Goal: Information Seeking & Learning: Check status

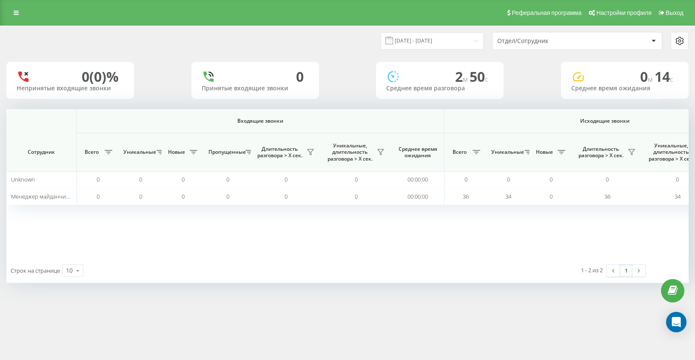
scroll to position [0, 505]
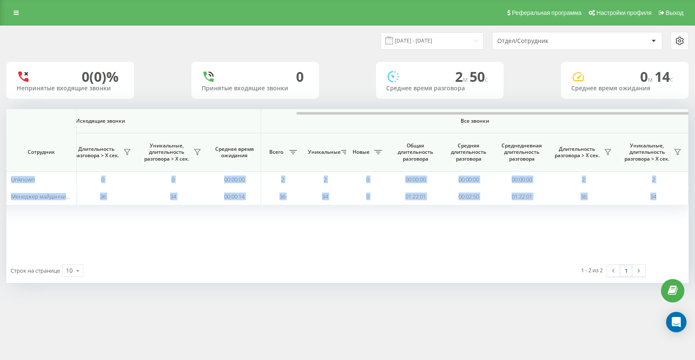
click at [624, 103] on div "[DATE] - [DATE] Отдел/Сотрудник 0 (0)% Непринятые входящие звонки 0 Принятые вх…" at bounding box center [347, 154] width 683 height 257
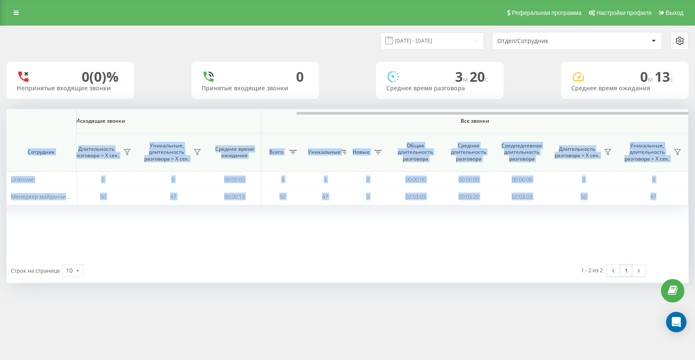
click at [619, 129] on div "Входящие звонки Исходящие звонки Все звонки Сотрудник Всего Уникальные Новые Пр…" at bounding box center [347, 183] width 683 height 149
click at [574, 226] on div "Входящие звонки Исходящие звонки Все звонки Сотрудник Всего Уникальные Новые Пр…" at bounding box center [347, 183] width 683 height 149
